Goal: Information Seeking & Learning: Learn about a topic

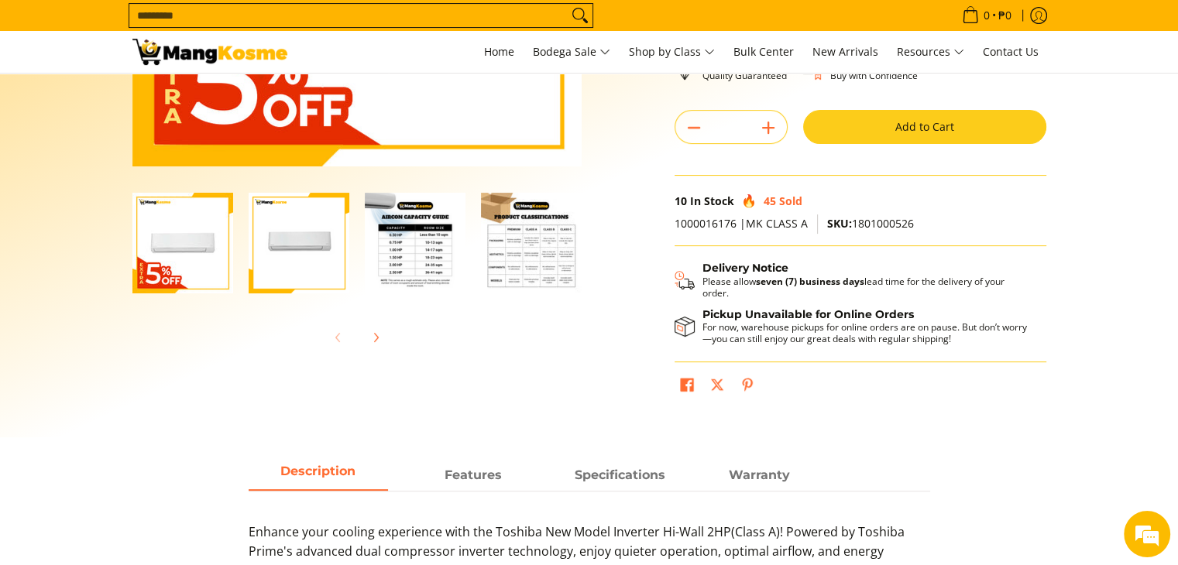
scroll to position [0, 2]
click at [427, 253] on img "Toshiba 2 HP New Model Split-Type Inverter Air Conditioner (Class A)-3" at bounding box center [413, 243] width 101 height 101
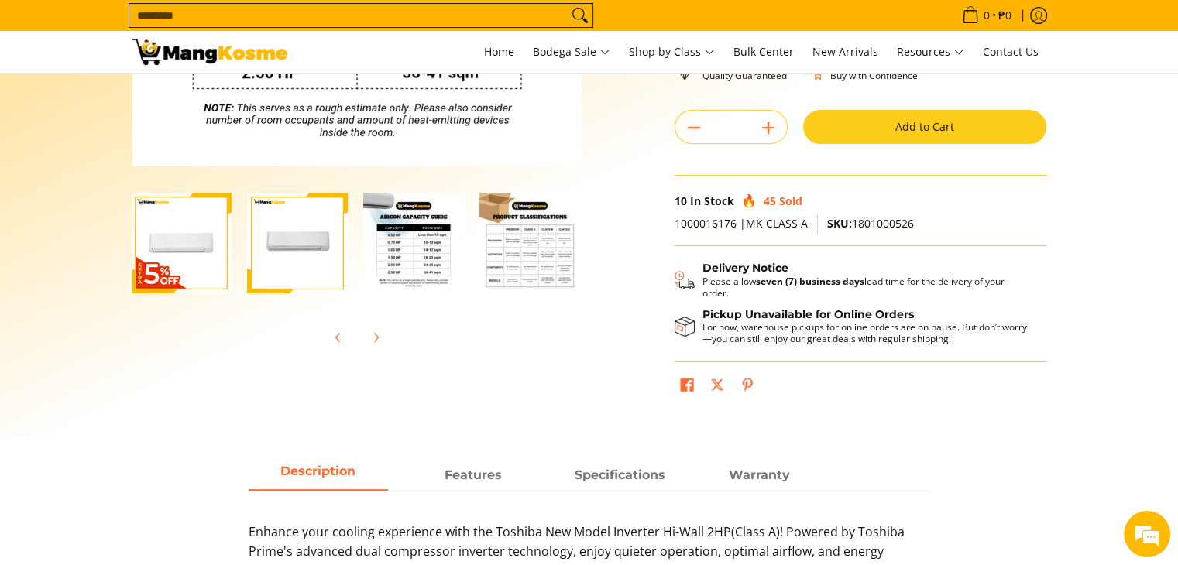
click at [427, 255] on img "Toshiba 2 HP New Model Split-Type Inverter Air Conditioner (Class A)-3" at bounding box center [413, 243] width 101 height 101
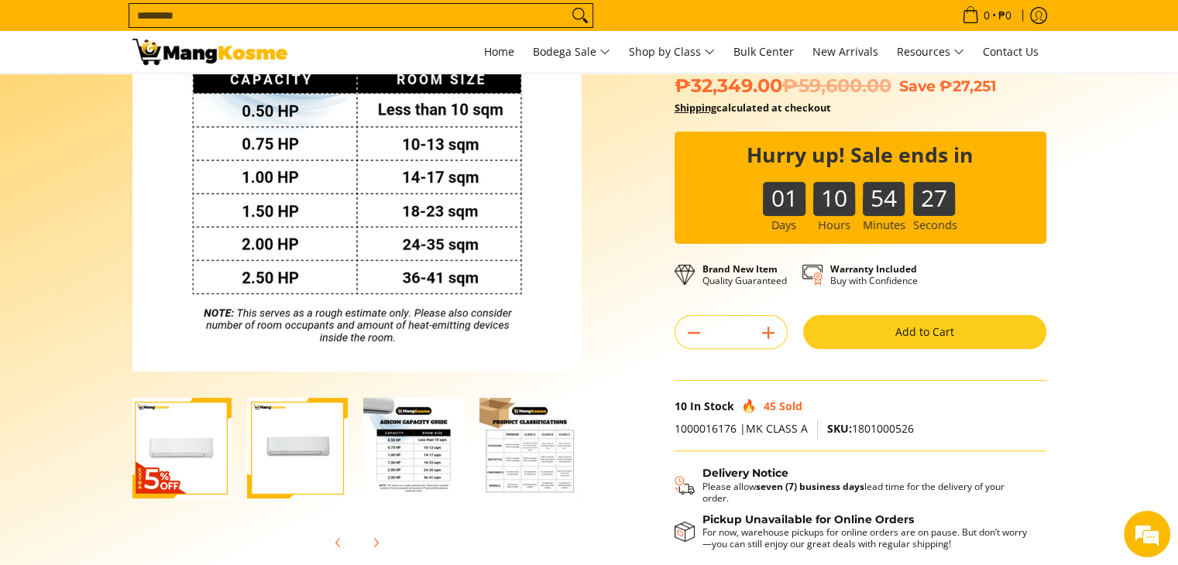
scroll to position [310, 0]
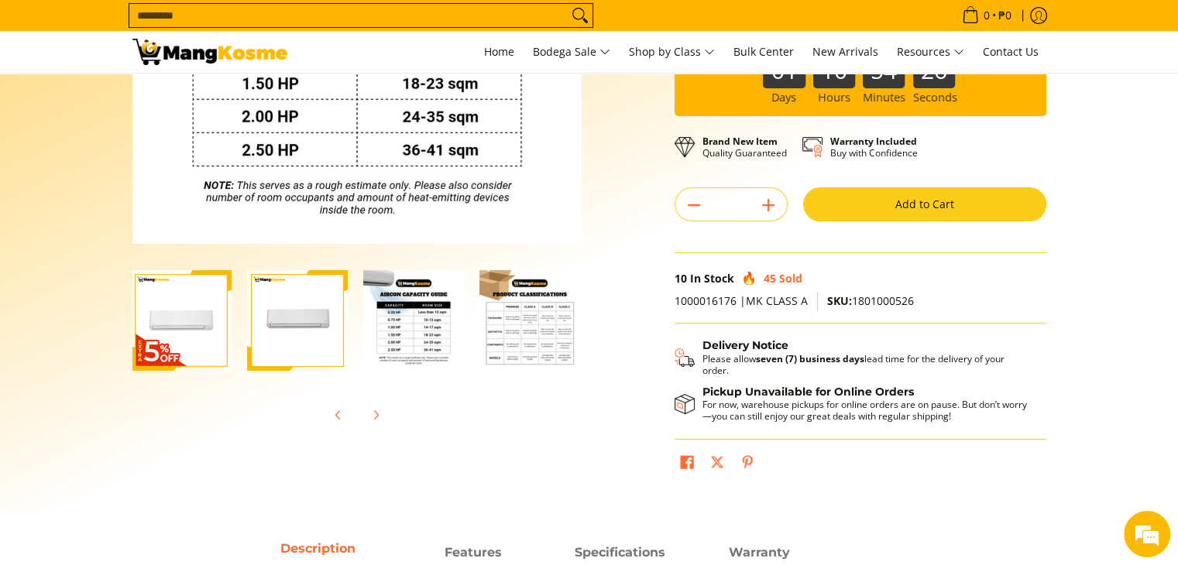
click at [523, 345] on img "Toshiba 2 HP New Model Split-Type Inverter Air Conditioner (Class A)-4" at bounding box center [529, 320] width 101 height 101
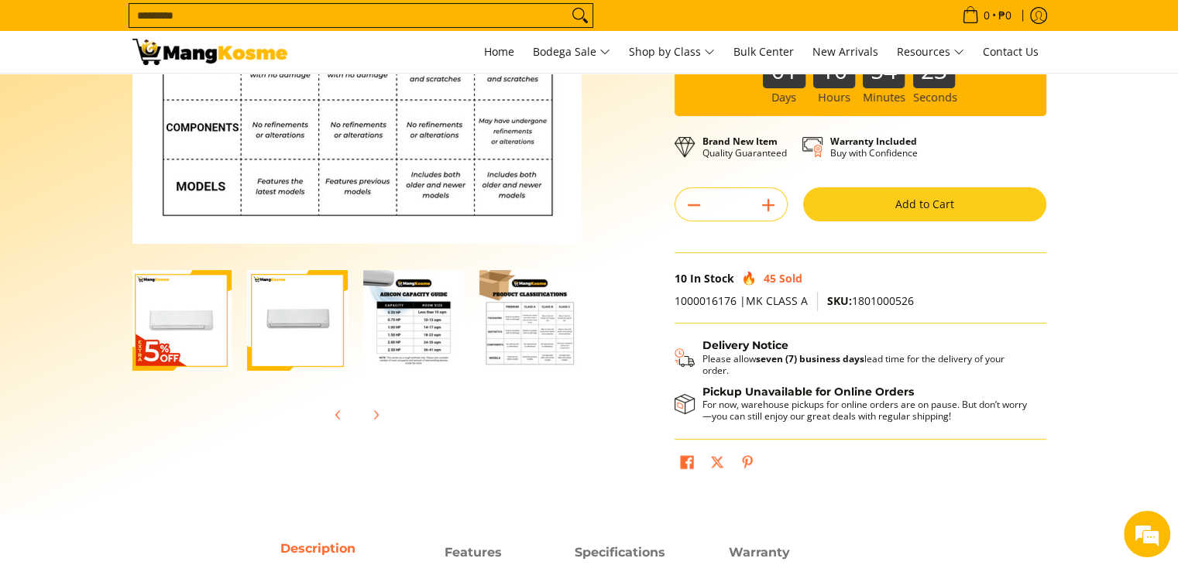
click at [499, 347] on img "Toshiba 2 HP New Model Split-Type Inverter Air Conditioner (Class A)-4" at bounding box center [529, 320] width 101 height 101
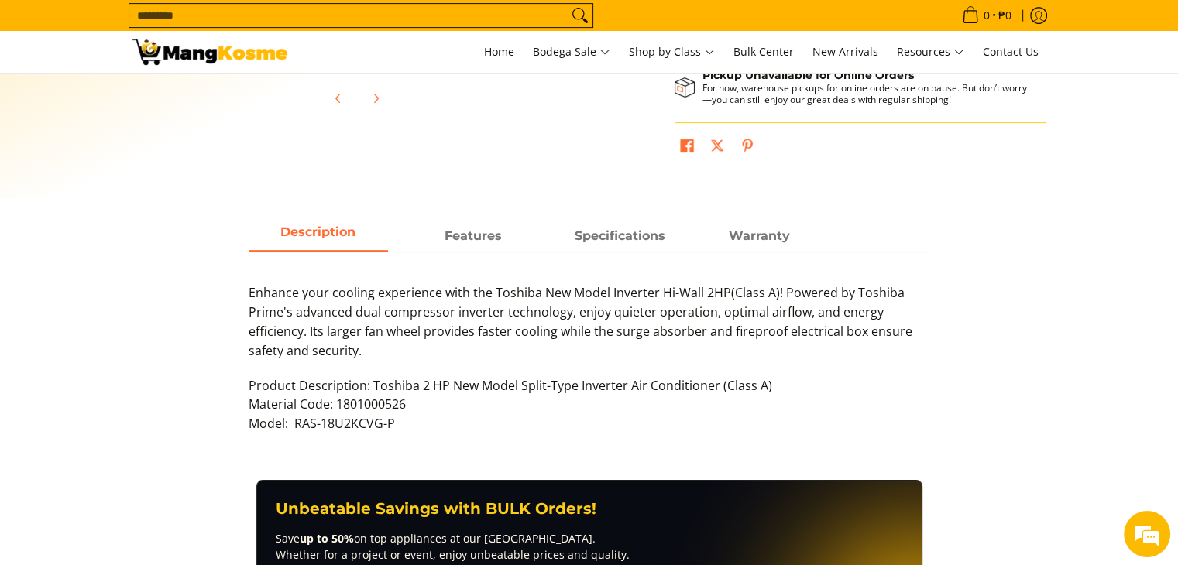
scroll to position [697, 0]
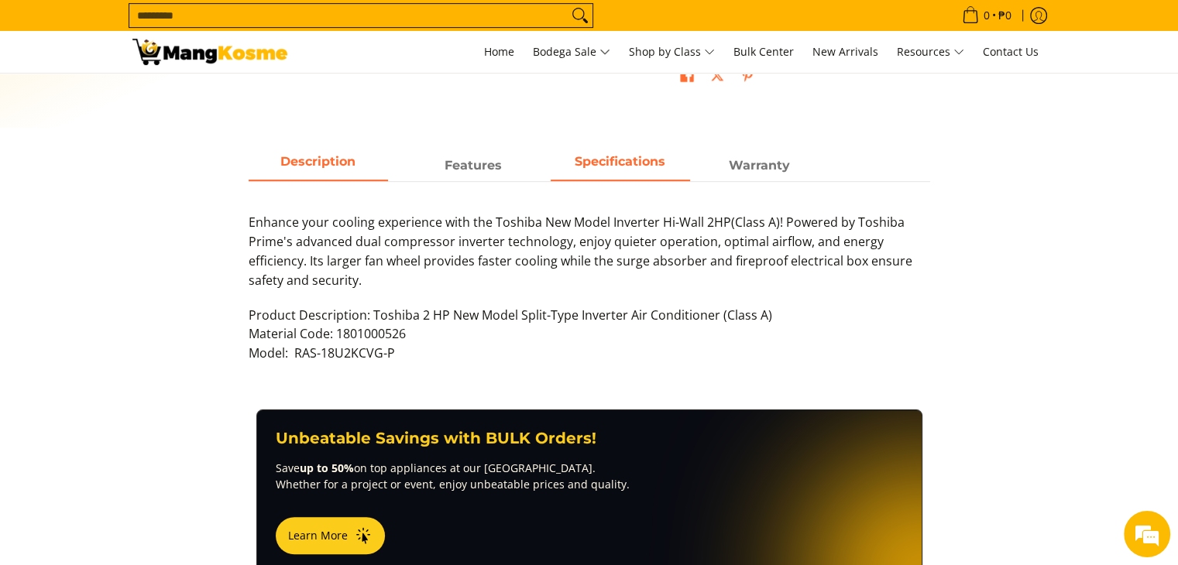
click at [604, 163] on span "Specifications" at bounding box center [620, 166] width 139 height 28
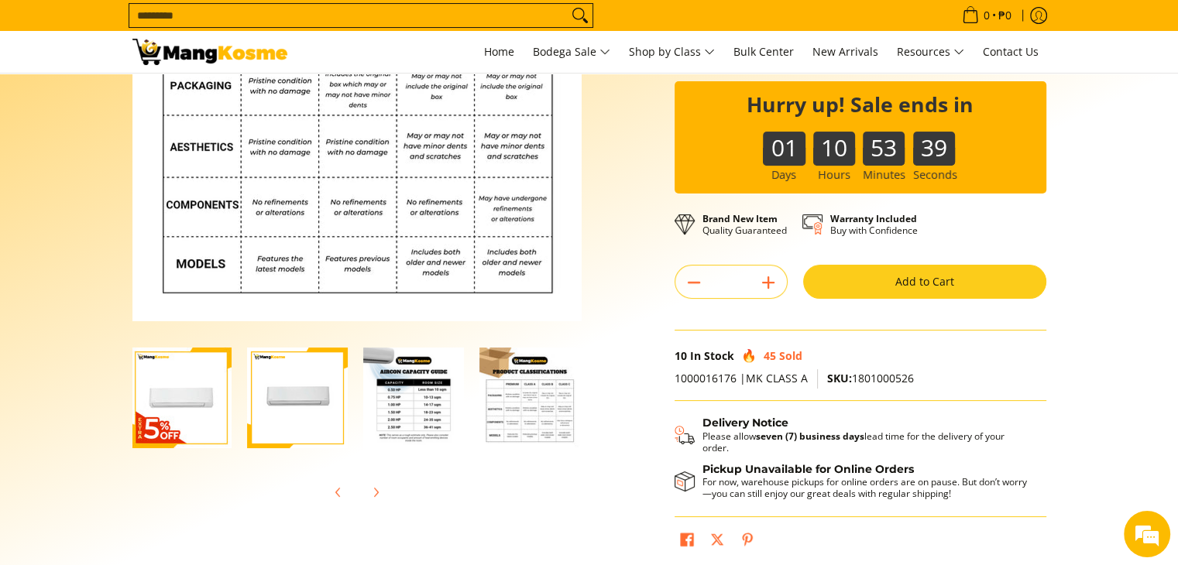
scroll to position [0, 0]
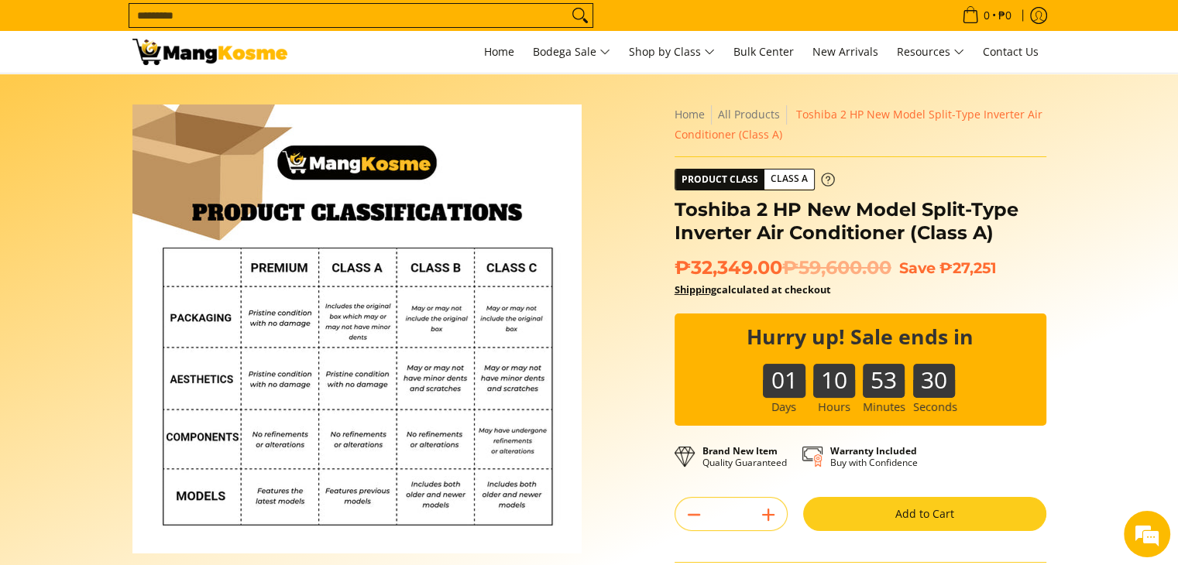
click at [784, 177] on span "Class A" at bounding box center [789, 179] width 50 height 19
click at [750, 184] on span "Product Class" at bounding box center [719, 180] width 89 height 20
click at [620, 435] on div "Skip to Main Content Enable zoom Disable zoom Enable zoom Disable zoom Enable z…" at bounding box center [589, 457] width 929 height 705
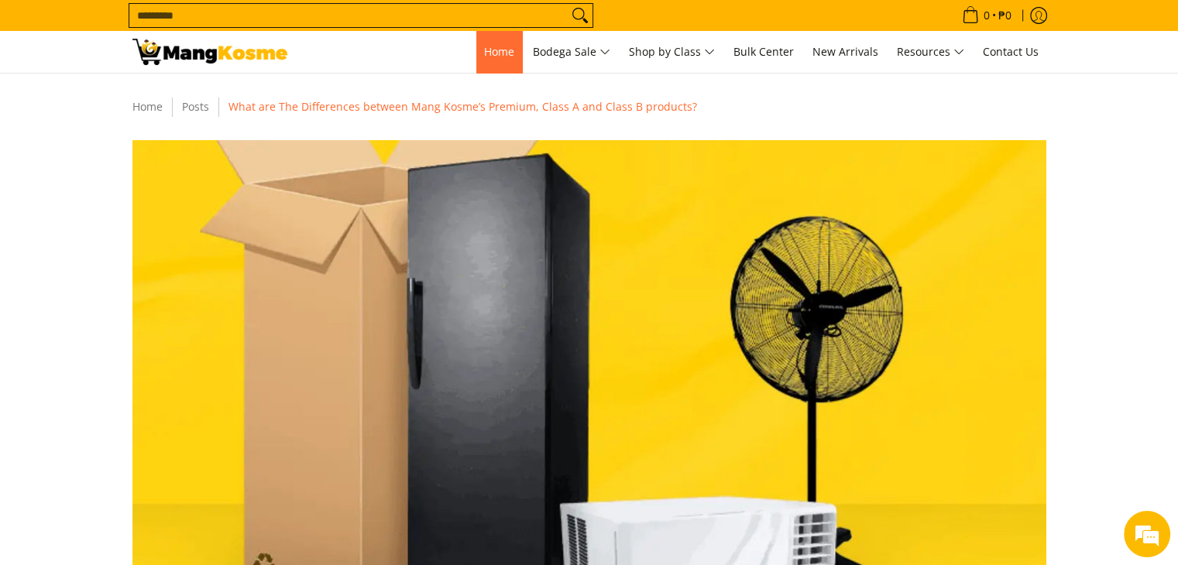
click at [497, 41] on link "Home" at bounding box center [499, 52] width 46 height 42
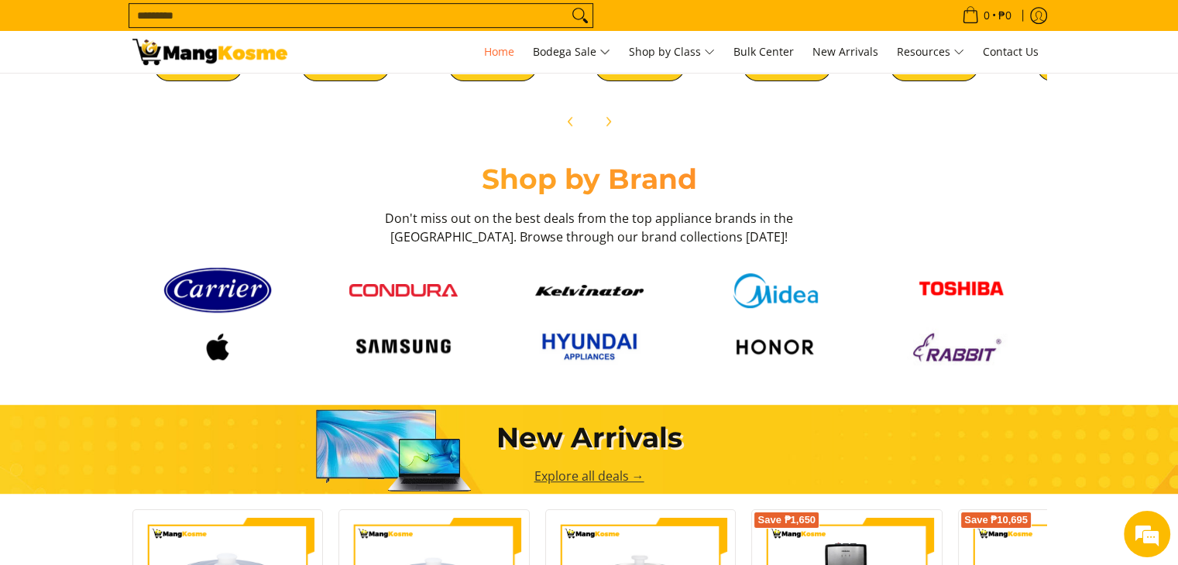
scroll to position [929, 0]
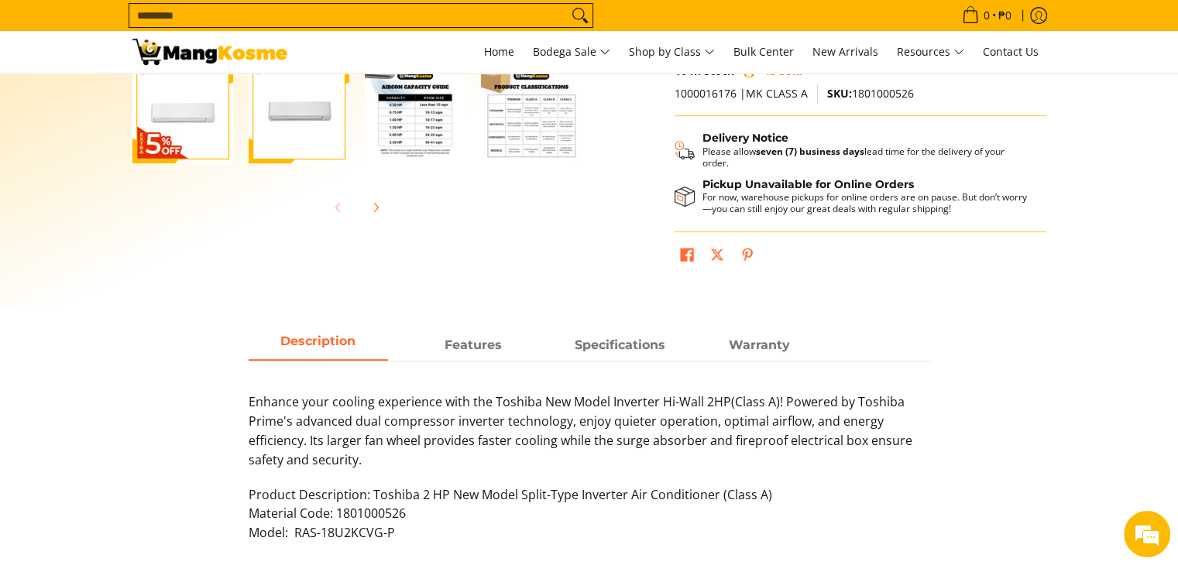
scroll to position [542, 0]
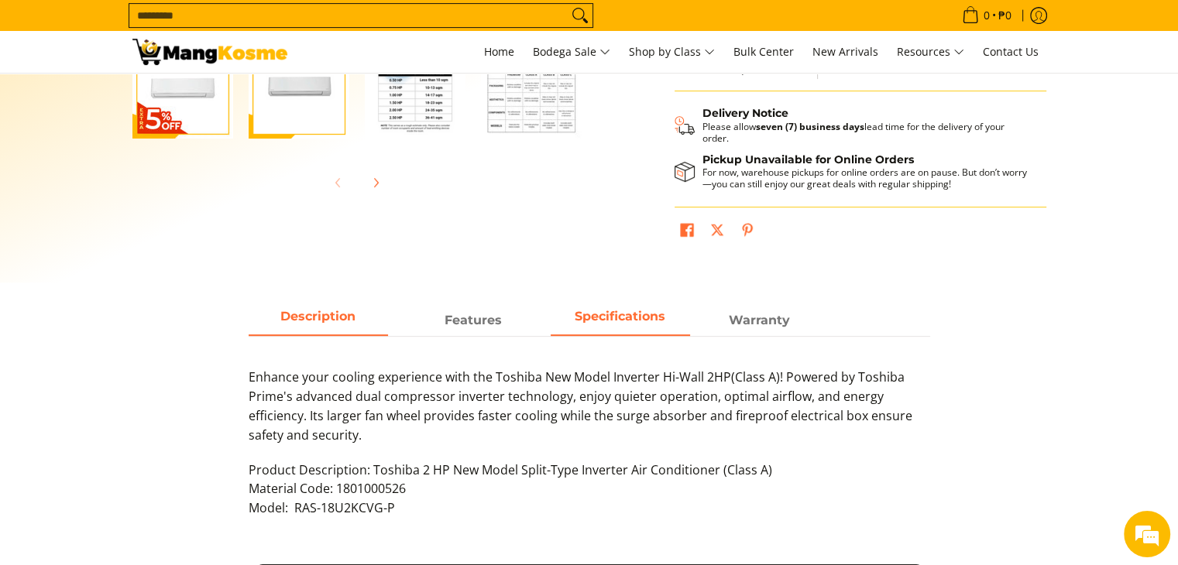
click at [609, 321] on span "Specifications" at bounding box center [620, 321] width 139 height 28
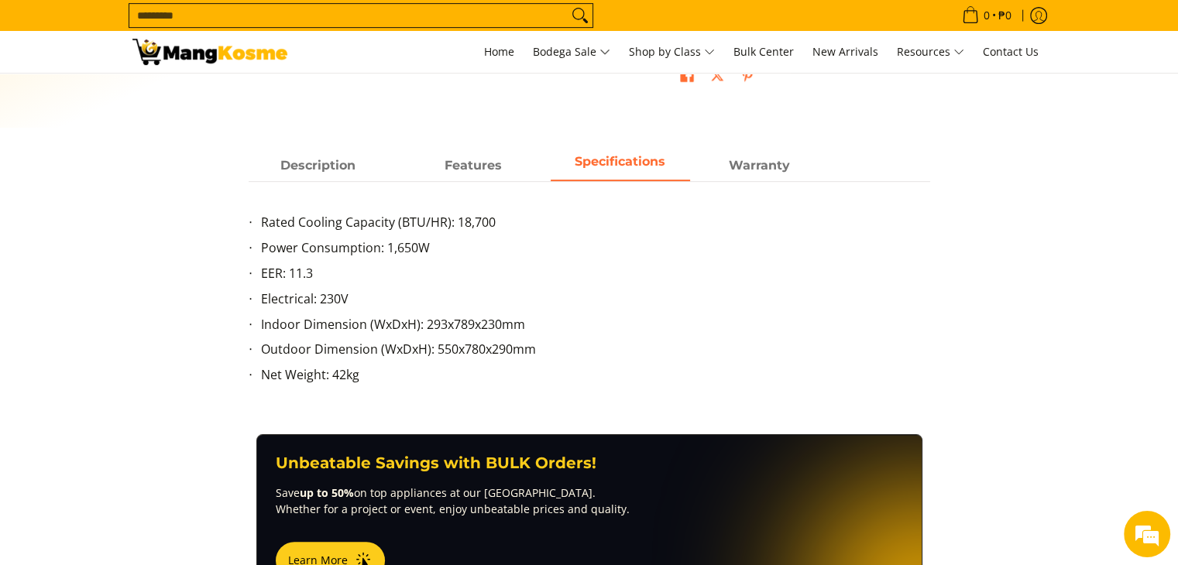
scroll to position [0, 0]
